Goal: Task Accomplishment & Management: Manage account settings

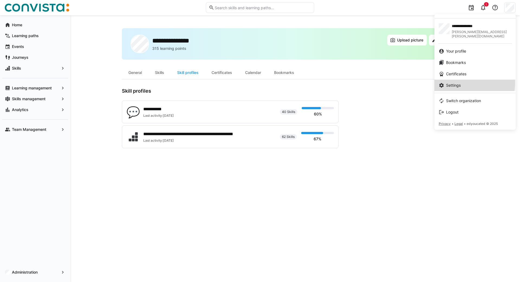
click at [450, 80] on link "Settings" at bounding box center [474, 85] width 81 height 11
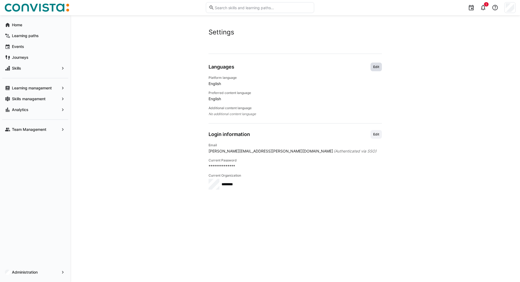
click at [376, 70] on span "Edit" at bounding box center [375, 67] width 11 height 9
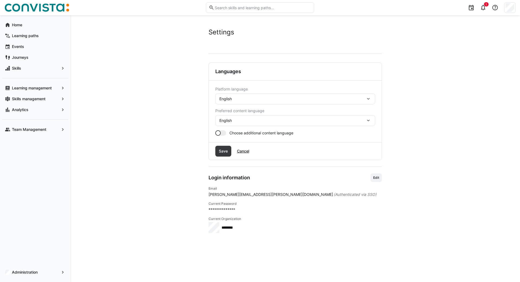
click at [222, 99] on span "English" at bounding box center [225, 98] width 12 height 5
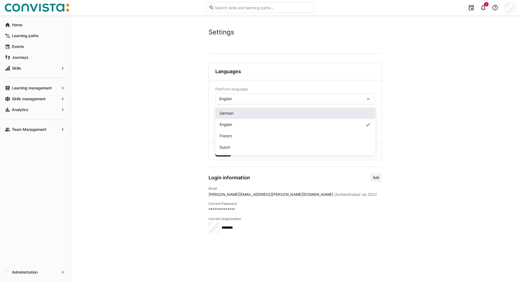
click at [235, 113] on div "German" at bounding box center [294, 112] width 151 height 5
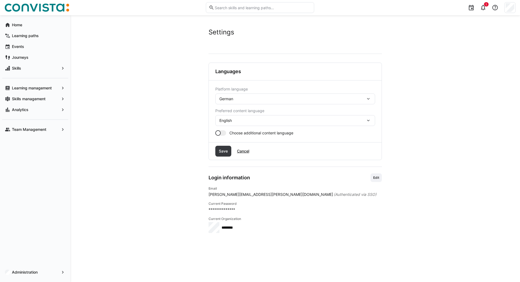
click at [222, 120] on span "English" at bounding box center [225, 120] width 12 height 5
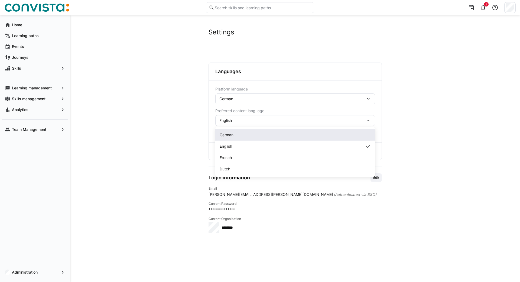
click at [235, 133] on div "German" at bounding box center [294, 134] width 151 height 5
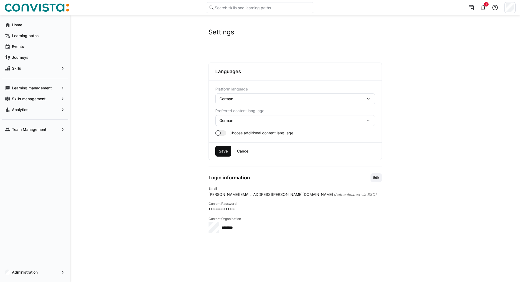
click at [223, 150] on span "Save" at bounding box center [223, 150] width 11 height 5
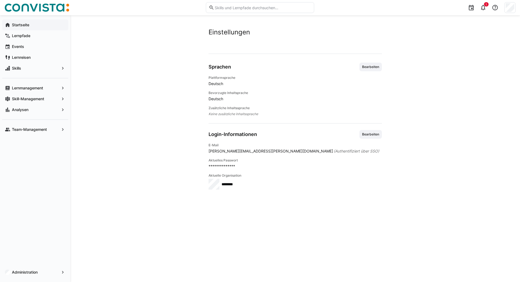
click at [0, 0] on app-navigation-label "Startseite" at bounding box center [0, 0] width 0 height 0
